Goal: Task Accomplishment & Management: Use online tool/utility

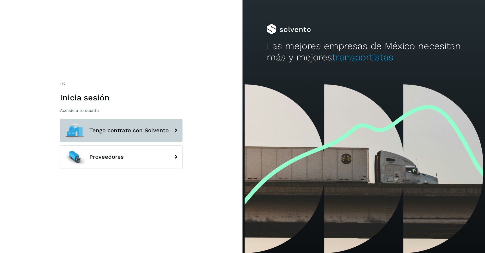
click at [115, 132] on span "Tengo contrato con Solvento" at bounding box center [128, 131] width 79 height 6
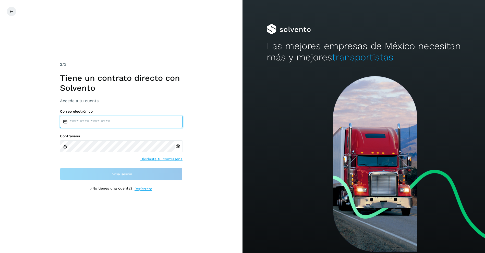
type input "**********"
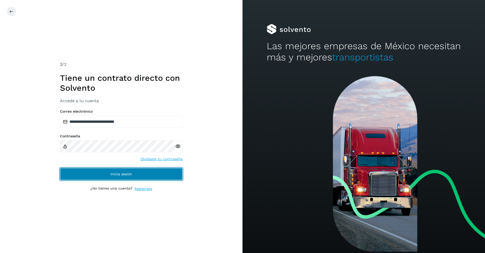
click at [124, 174] on span "Inicia sesión" at bounding box center [121, 174] width 22 height 4
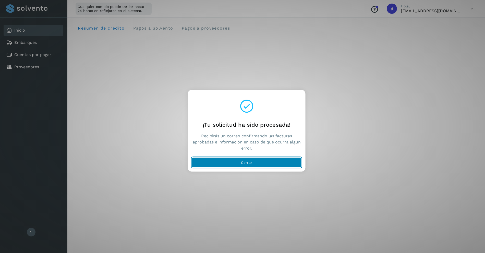
click at [269, 159] on button "Cerrar" at bounding box center [246, 162] width 109 height 10
